Goal: Transaction & Acquisition: Purchase product/service

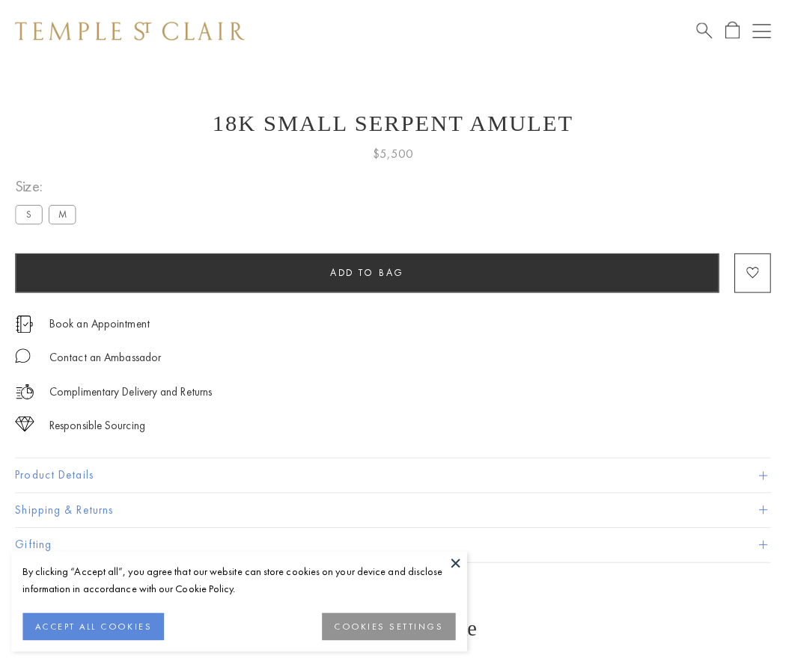
scroll to position [1, 0]
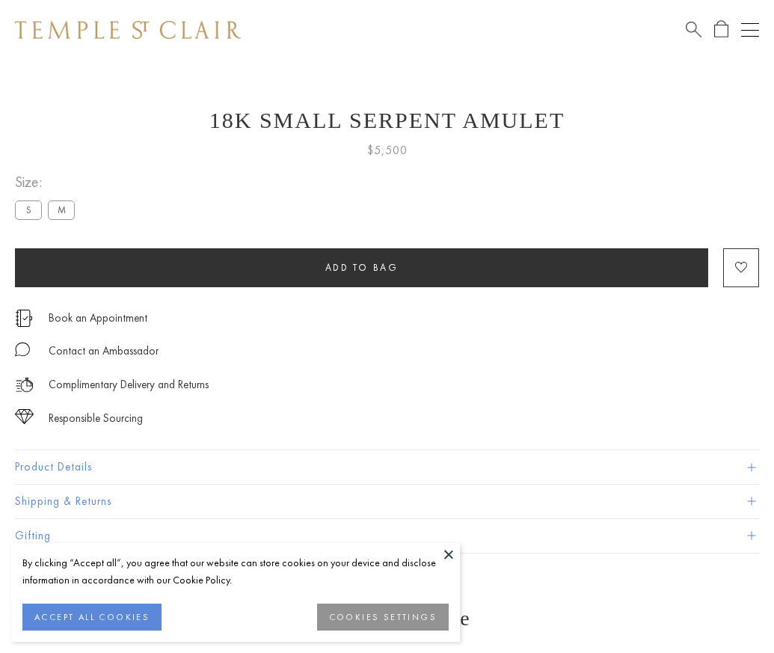
click at [361, 267] on span "Add to bag" at bounding box center [361, 267] width 73 height 13
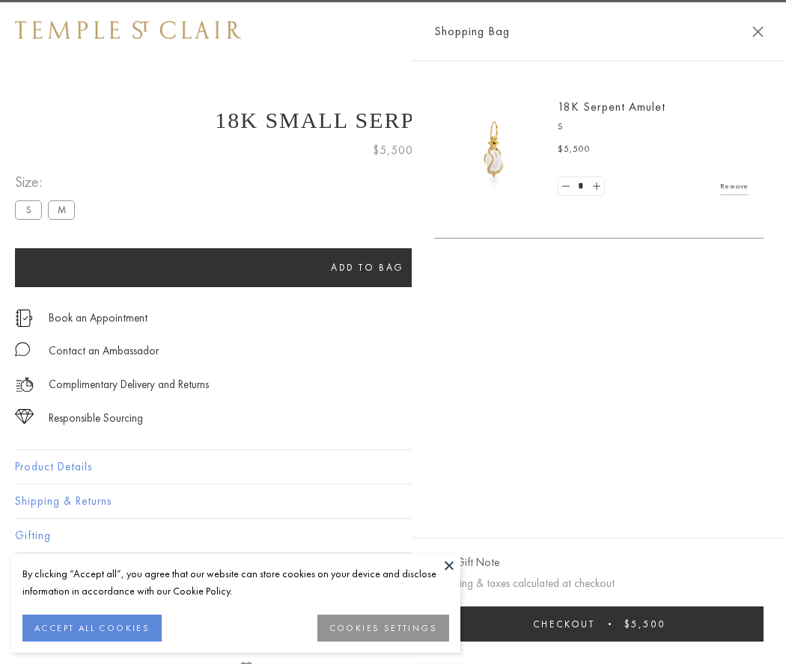
click at [636, 624] on button "Checkout $5,500" at bounding box center [598, 624] width 329 height 35
